Goal: Task Accomplishment & Management: Manage account settings

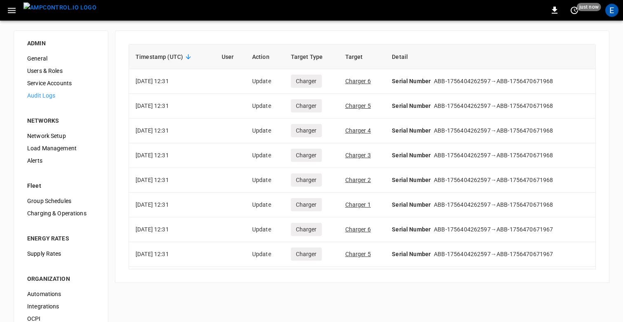
scroll to position [46, 0]
click at [259, 31] on div "Timestamp (UTC) User Action Target Type Target Detail [DATE] 12:31 Update Charg…" at bounding box center [362, 156] width 494 height 252
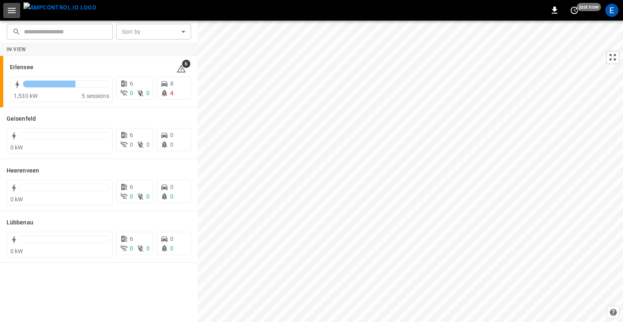
click at [13, 13] on icon "button" at bounding box center [12, 10] width 8 height 5
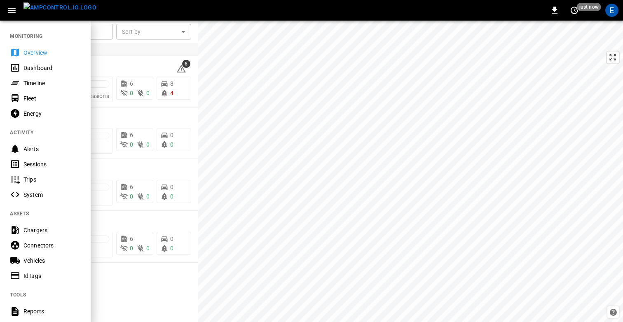
click at [29, 81] on div "Timeline" at bounding box center [51, 83] width 57 height 8
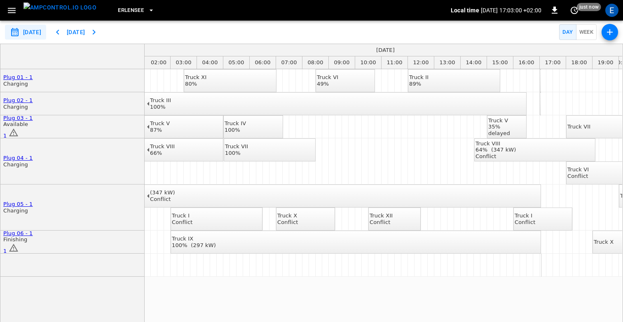
scroll to position [0, 56]
click at [614, 9] on div "E" at bounding box center [611, 10] width 13 height 13
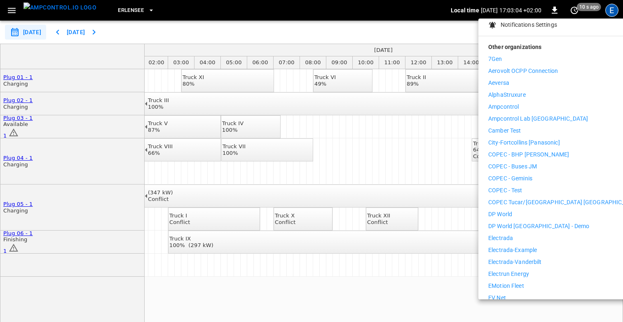
scroll to position [115, 0]
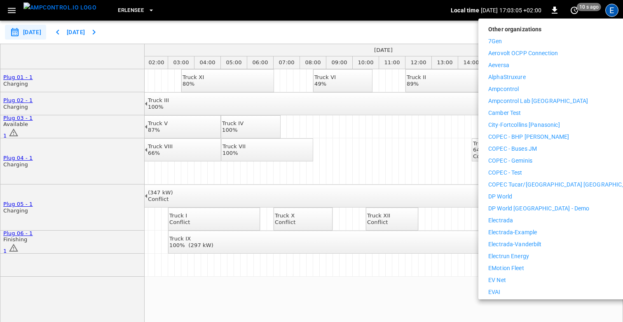
click at [534, 216] on li "Electrada" at bounding box center [564, 220] width 152 height 9
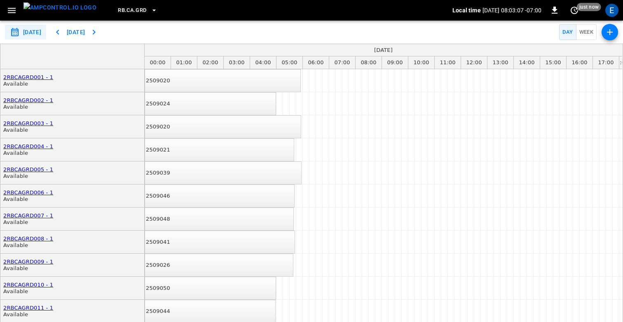
click at [120, 11] on span "RB.CA.GRD" at bounding box center [132, 10] width 28 height 9
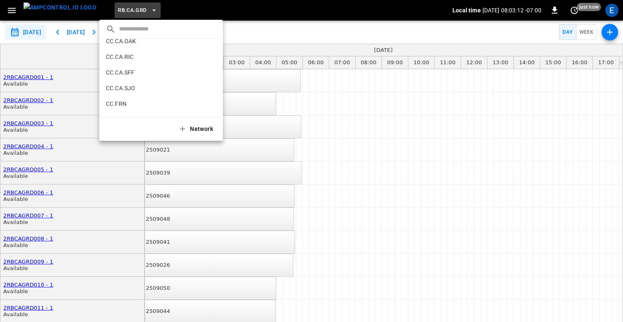
scroll to position [117, 0]
click at [122, 46] on p "CC.CA.OAK" at bounding box center [146, 42] width 80 height 8
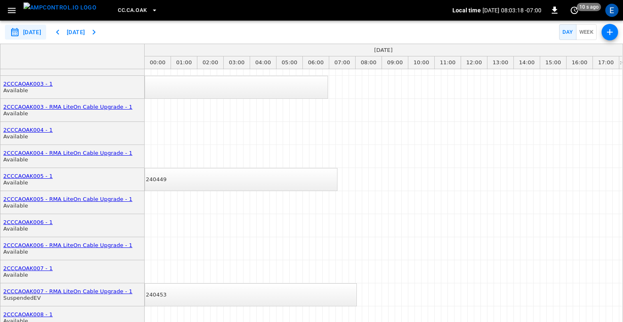
scroll to position [222, 0]
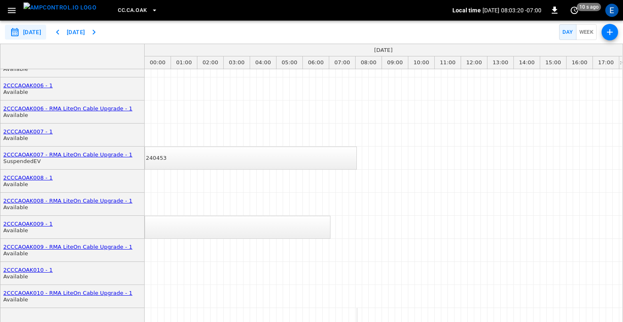
click at [167, 155] on div "240453" at bounding box center [156, 158] width 21 height 7
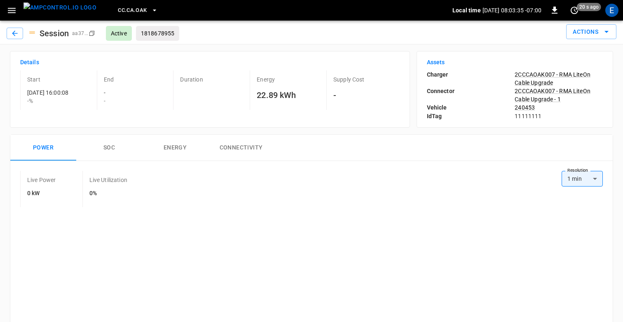
scroll to position [0, 0]
click at [15, 32] on icon "button" at bounding box center [14, 33] width 5 height 5
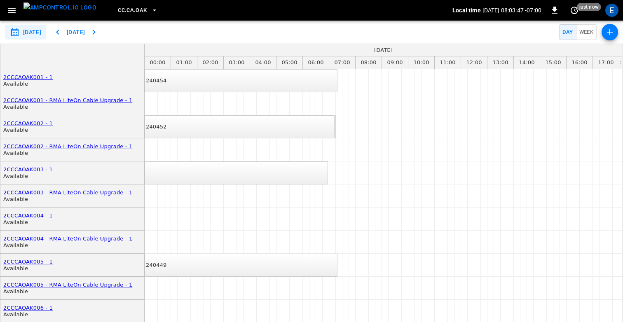
click at [129, 7] on span "CC.CA.OAK" at bounding box center [132, 10] width 29 height 9
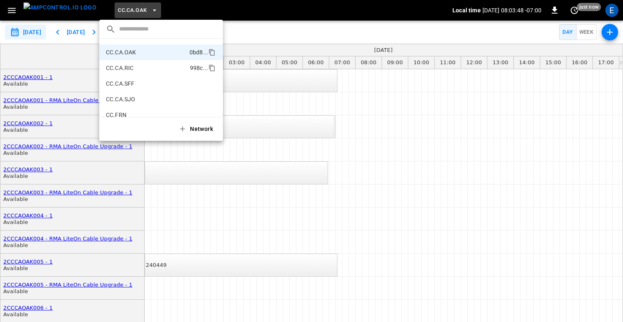
click at [134, 65] on p "CC.CA.RIC" at bounding box center [146, 68] width 81 height 8
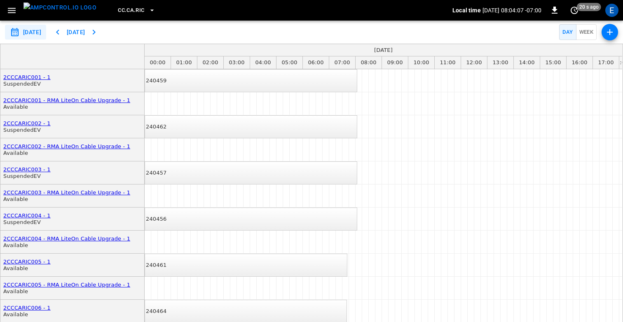
click at [118, 12] on span "CC.CA.RIC" at bounding box center [131, 10] width 26 height 9
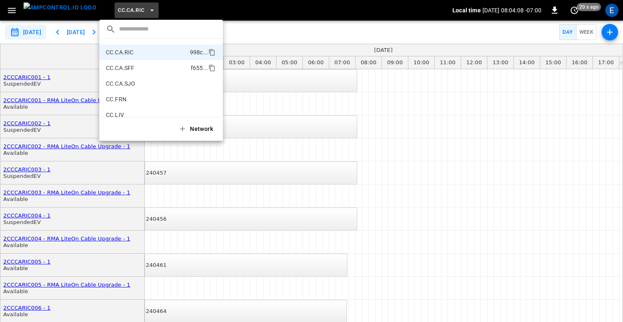
click at [128, 64] on p "CC.CA.SFF" at bounding box center [147, 68] width 82 height 8
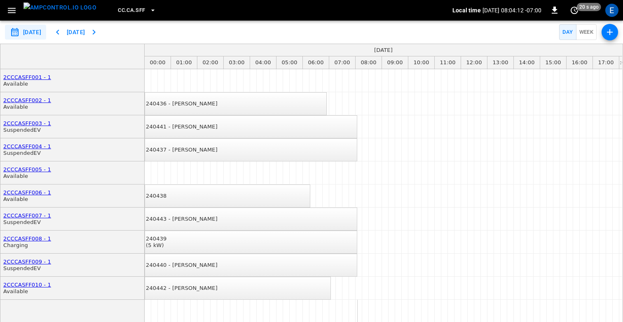
click at [167, 193] on div "240438" at bounding box center [156, 196] width 21 height 7
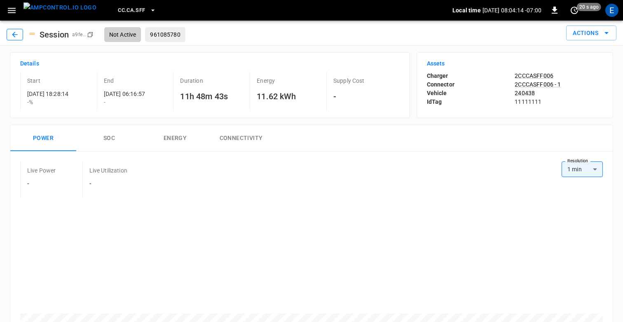
click at [13, 30] on button "button" at bounding box center [15, 35] width 16 height 12
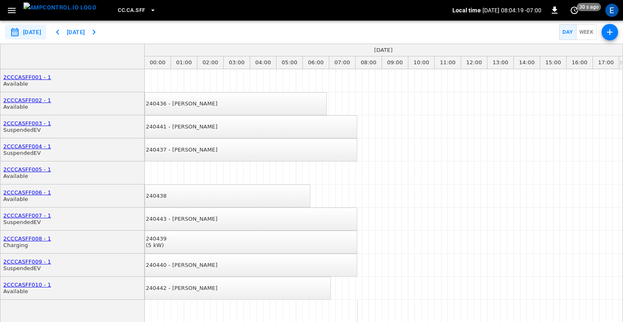
click at [206, 38] on div "**********" at bounding box center [311, 32] width 623 height 23
click at [121, 12] on span "CC.CA.SFF" at bounding box center [131, 10] width 27 height 9
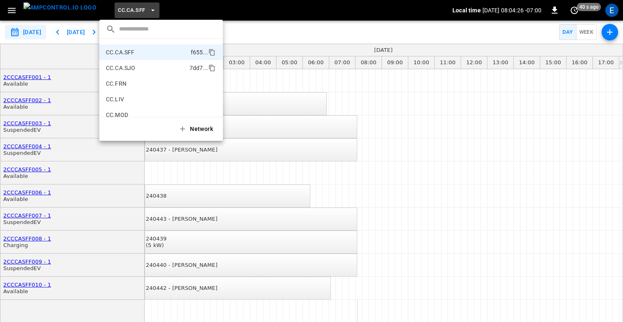
click at [123, 68] on p "CC.CA.SJO" at bounding box center [146, 68] width 80 height 8
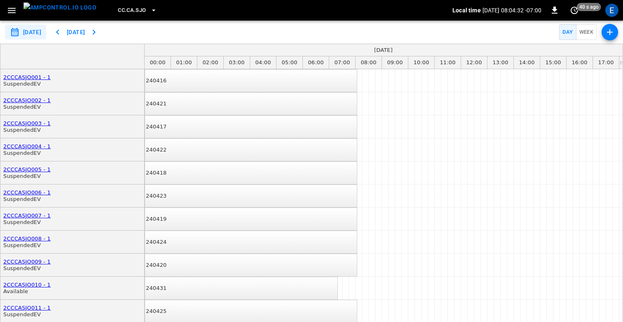
click at [271, 34] on div "**********" at bounding box center [311, 32] width 623 height 23
click at [167, 80] on div "240416" at bounding box center [156, 80] width 21 height 7
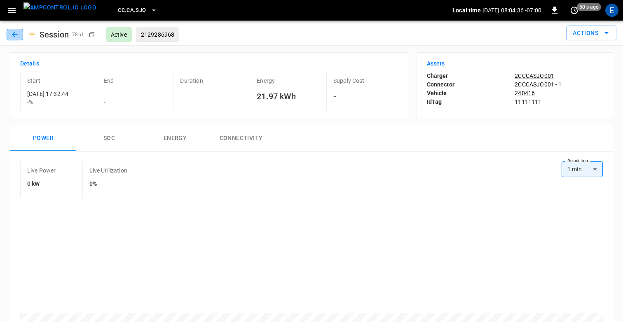
click at [10, 36] on button "button" at bounding box center [15, 35] width 16 height 12
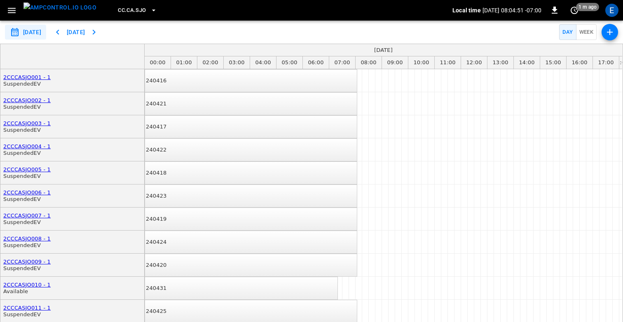
click at [118, 12] on span "CC.CA.SJO" at bounding box center [132, 10] width 28 height 9
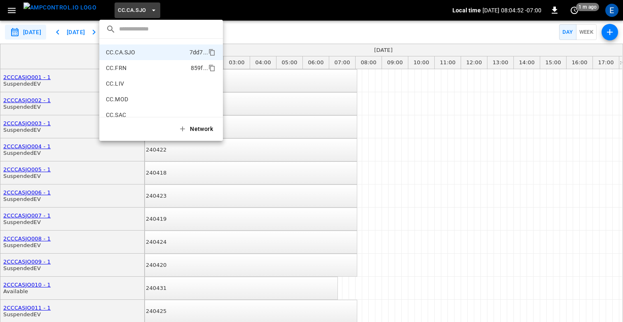
click at [130, 64] on p "CC.FRN" at bounding box center [147, 68] width 82 height 8
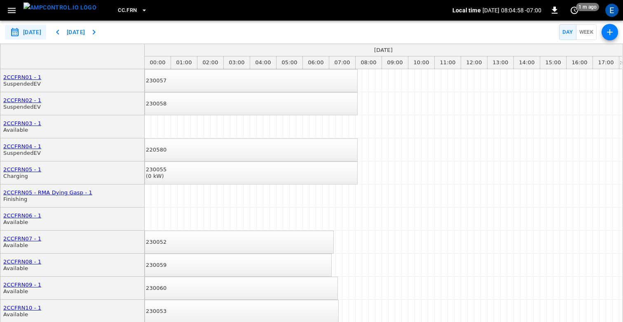
click at [63, 32] on icon "button" at bounding box center [58, 32] width 10 height 10
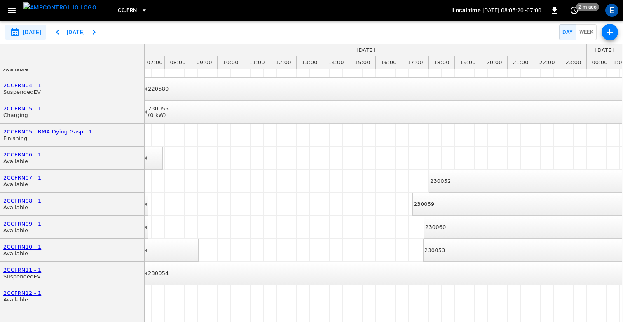
click at [63, 30] on icon "button" at bounding box center [58, 32] width 10 height 10
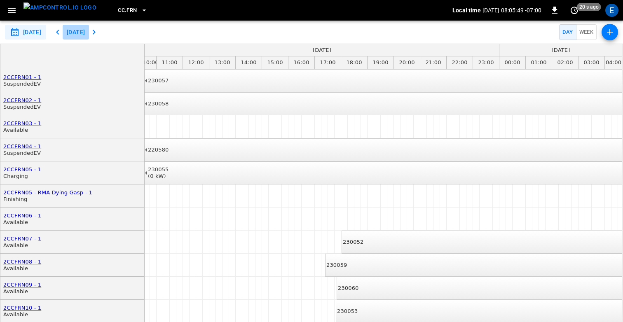
click at [89, 33] on button "[DATE]" at bounding box center [76, 32] width 26 height 15
type input "**********"
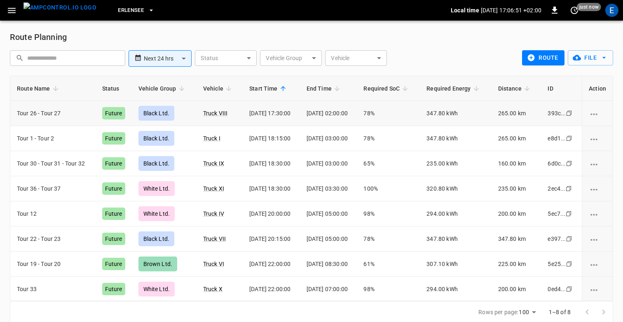
click at [595, 115] on icon "route options" at bounding box center [594, 114] width 10 height 10
click at [599, 120] on li "Edit" at bounding box center [601, 119] width 29 height 14
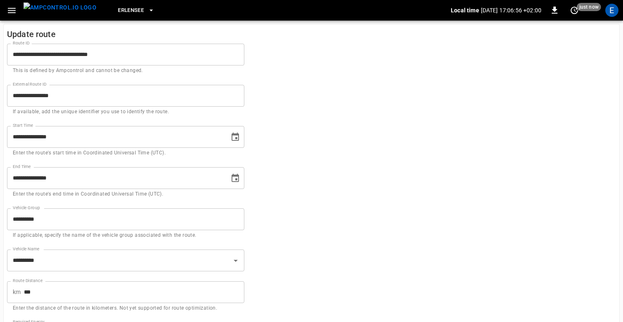
scroll to position [101, 0]
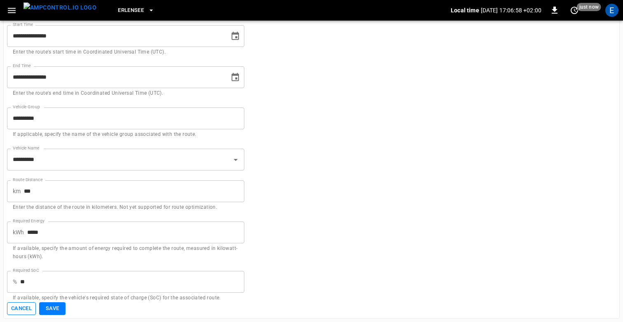
click at [22, 307] on button "Cancel" at bounding box center [21, 308] width 29 height 13
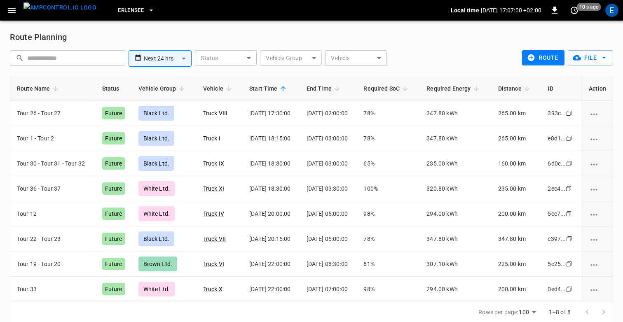
click at [306, 31] on div "Route Planning" at bounding box center [311, 36] width 603 height 13
